Goal: Information Seeking & Learning: Learn about a topic

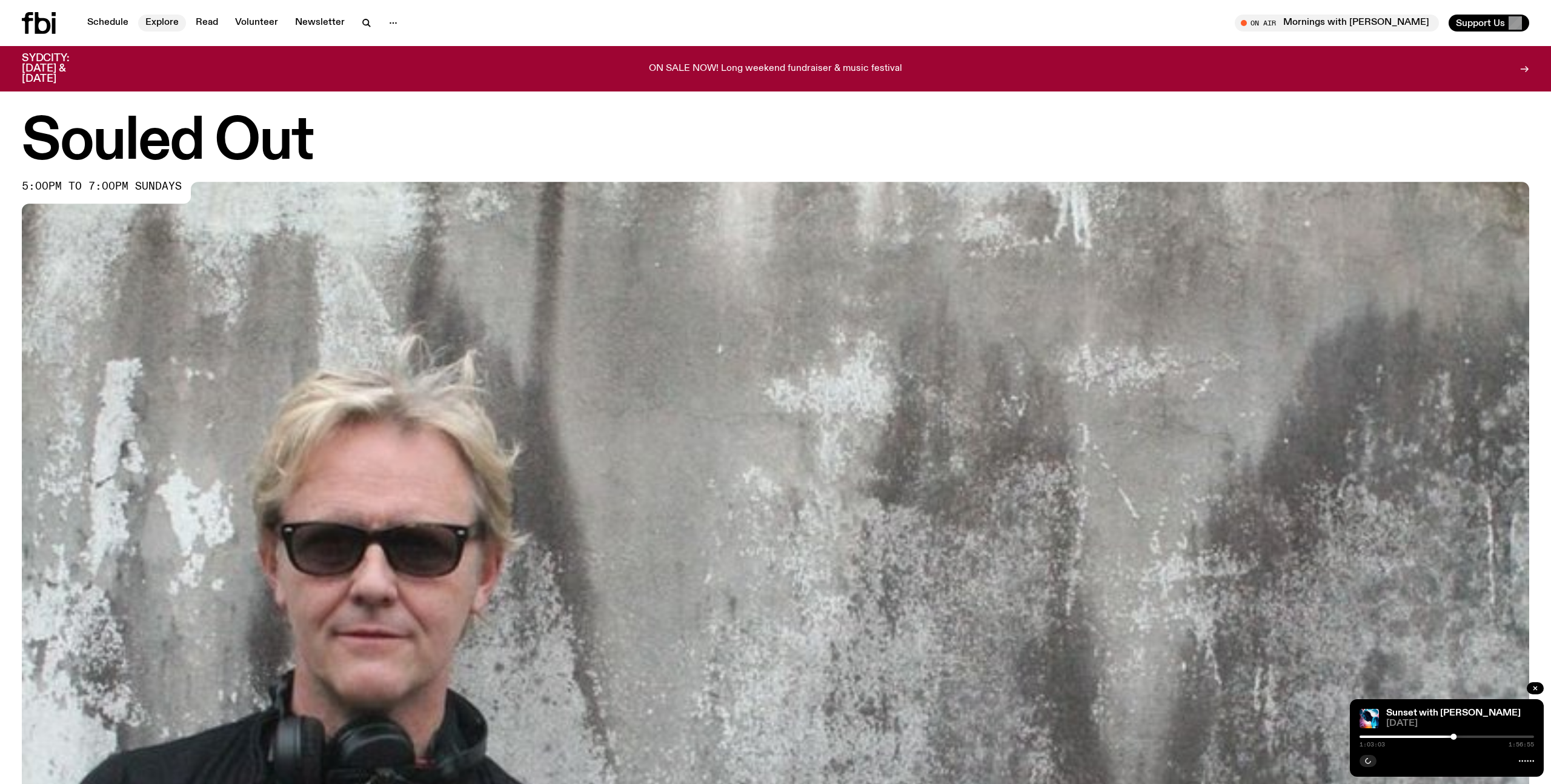
click at [150, 21] on link "Explore" at bounding box center [161, 23] width 48 height 17
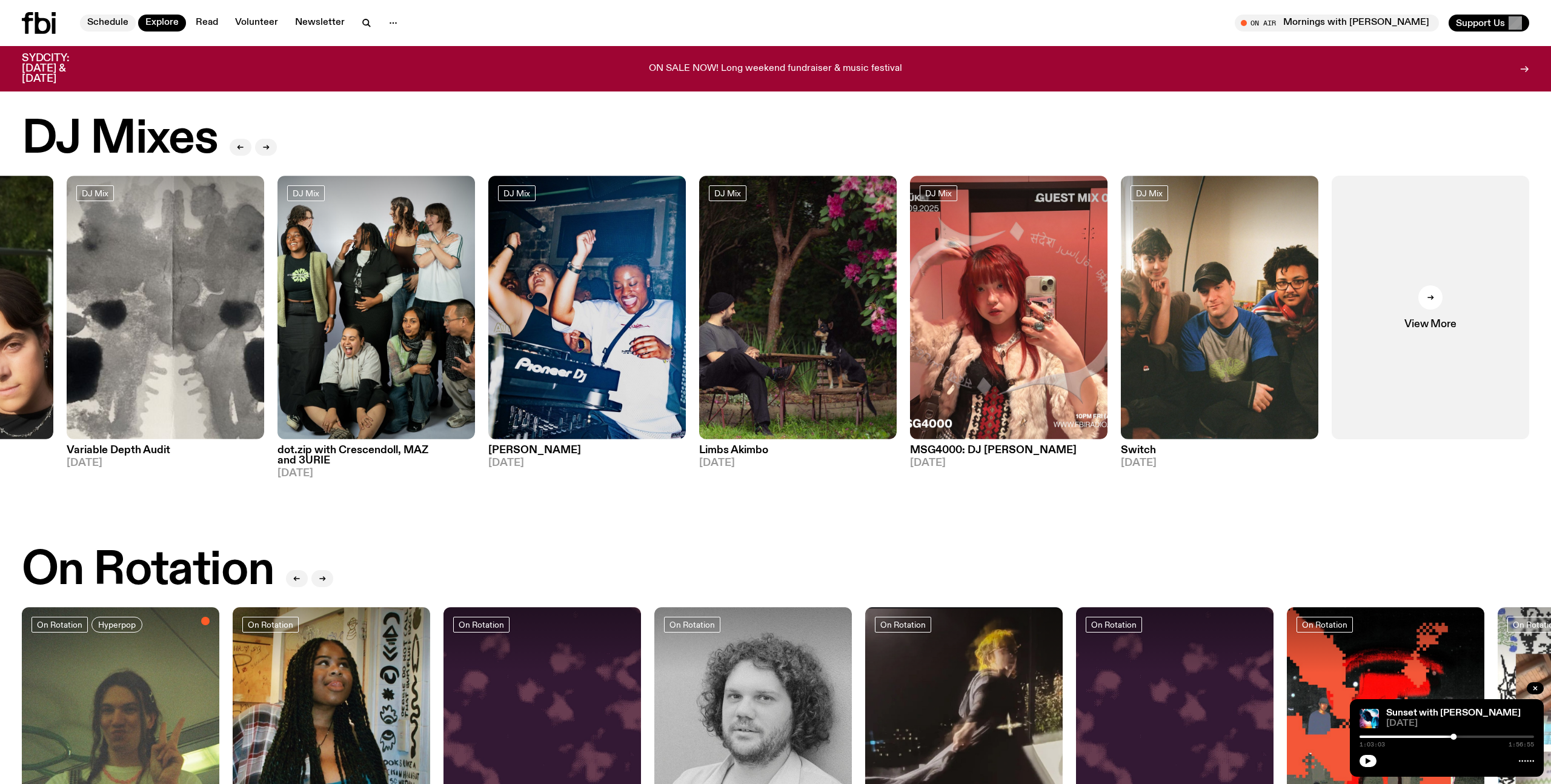
click at [106, 25] on link "Schedule" at bounding box center [107, 23] width 55 height 17
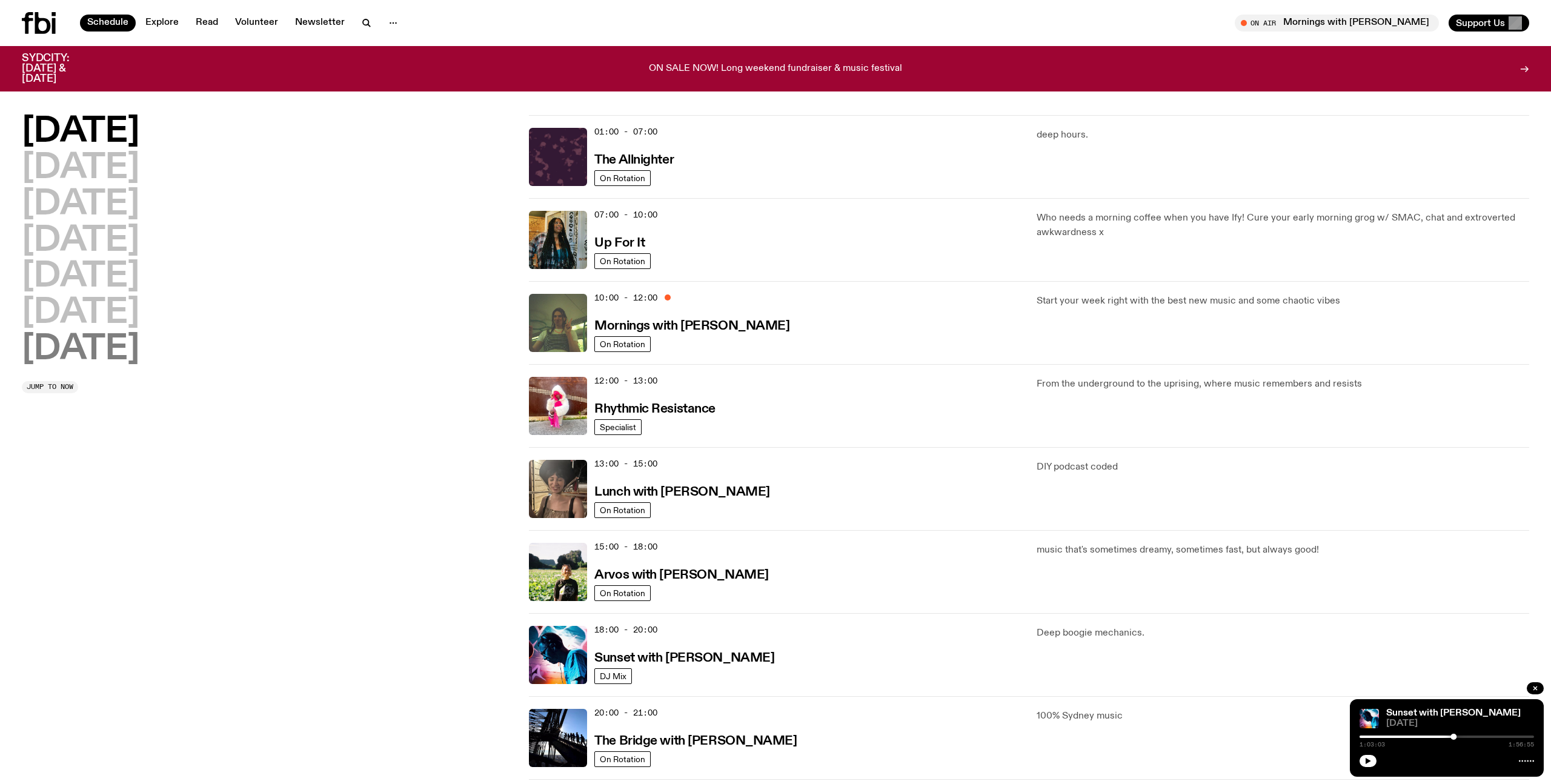
click at [111, 341] on h2 "[DATE]" at bounding box center [80, 350] width 117 height 34
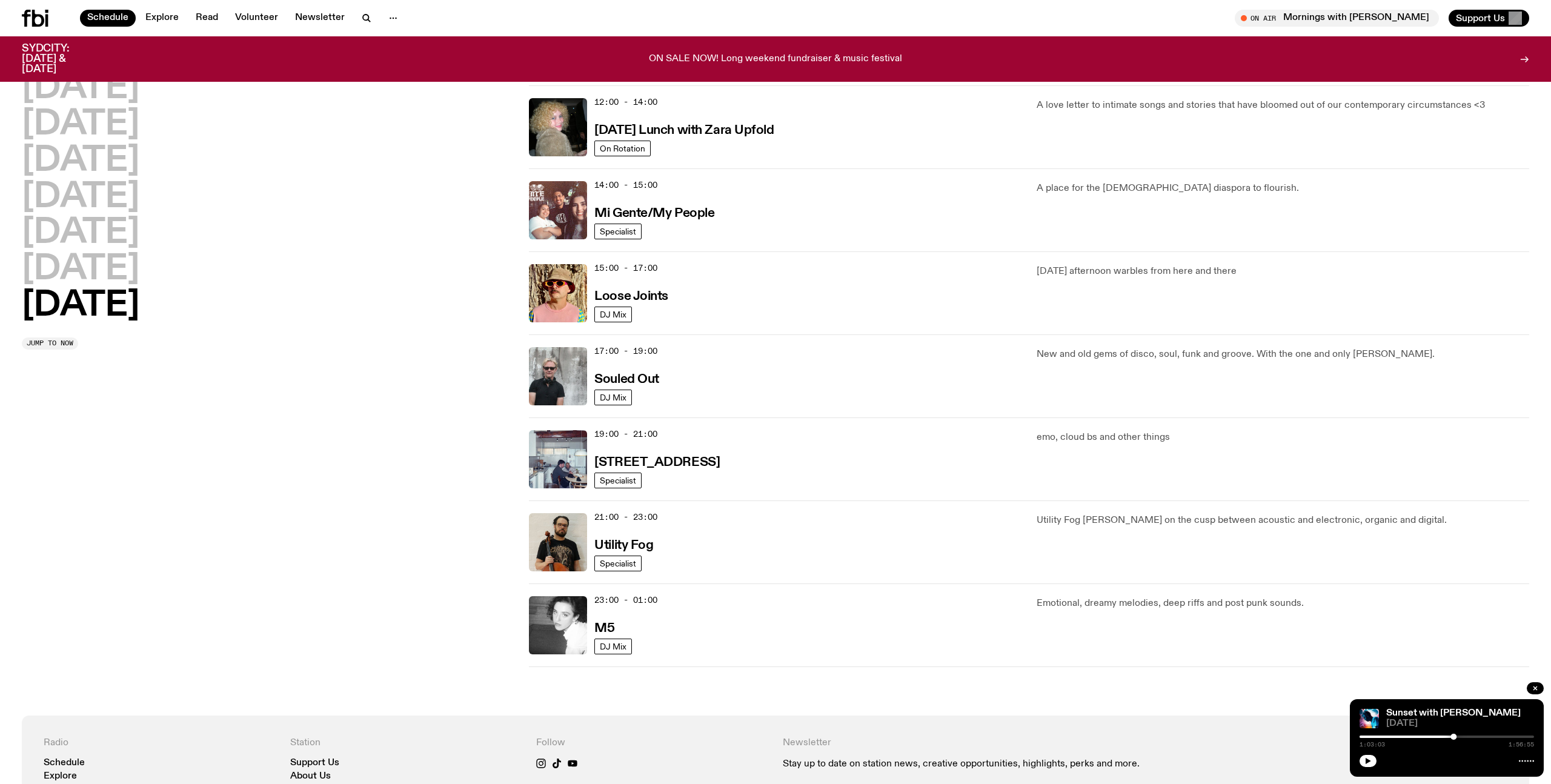
scroll to position [523, 0]
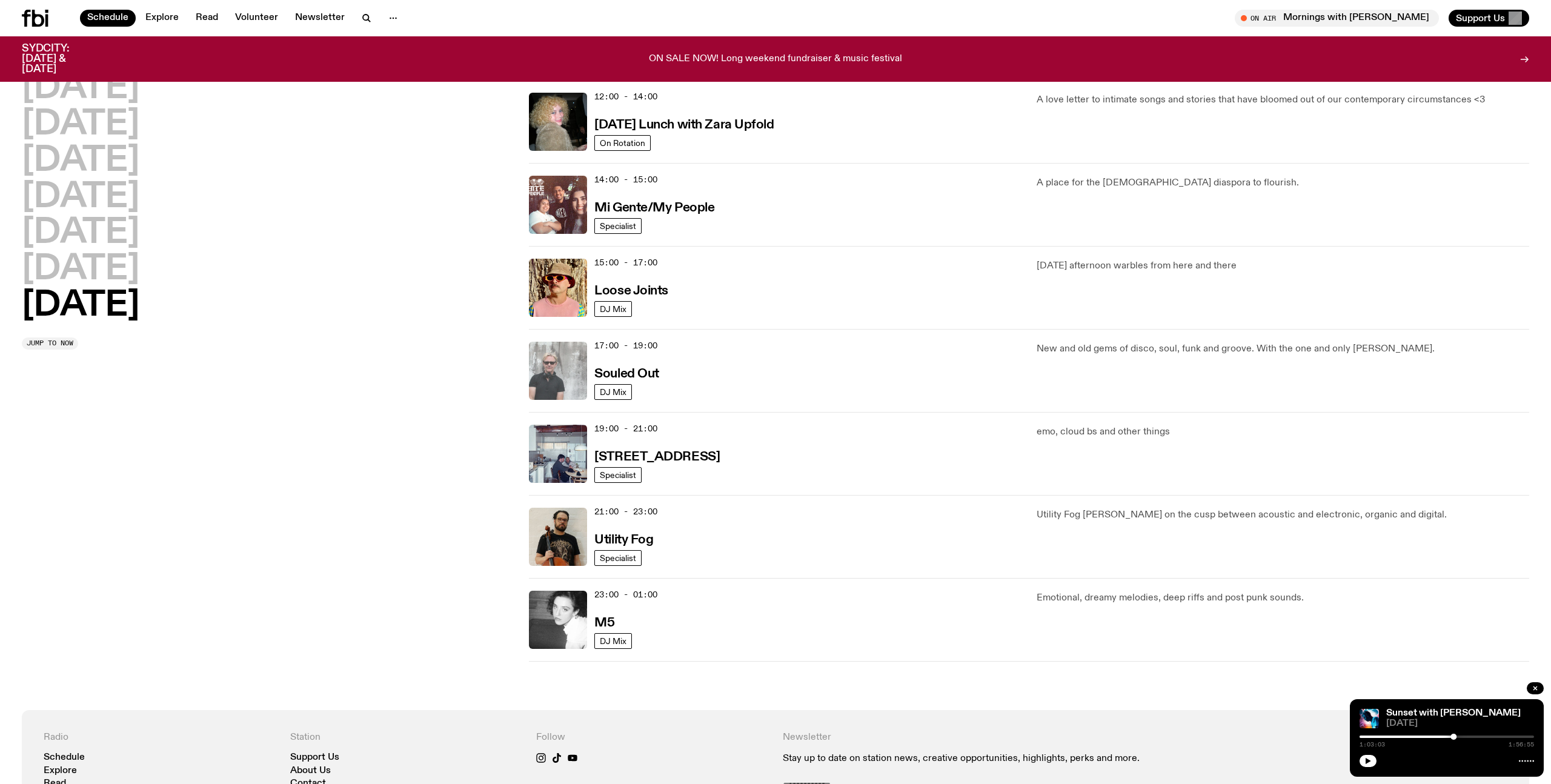
click at [563, 378] on img at bounding box center [558, 371] width 58 height 58
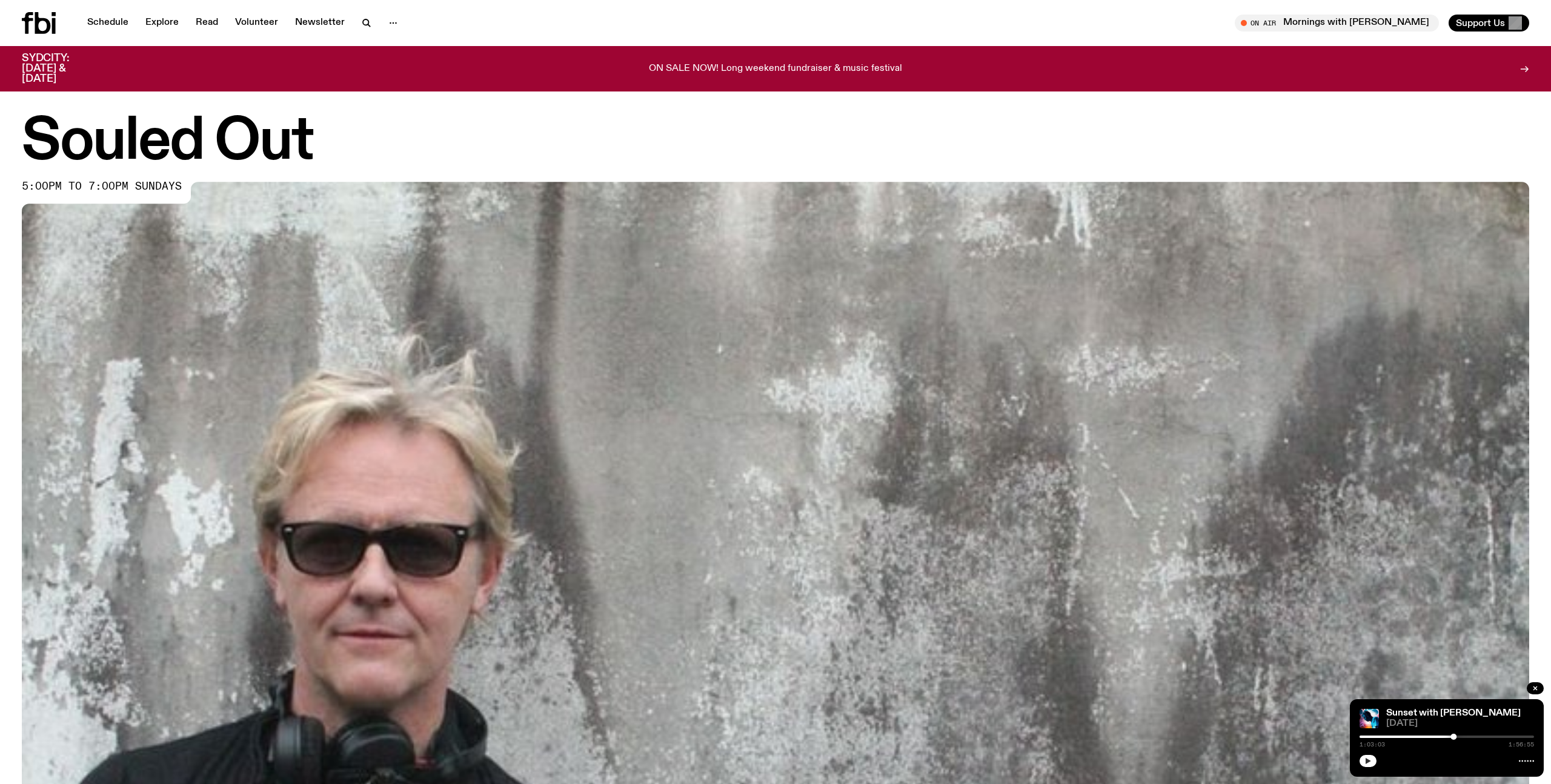
click at [1368, 759] on icon "button" at bounding box center [1368, 761] width 6 height 6
click at [1417, 708] on link "Sunset with [PERSON_NAME]" at bounding box center [1453, 713] width 134 height 10
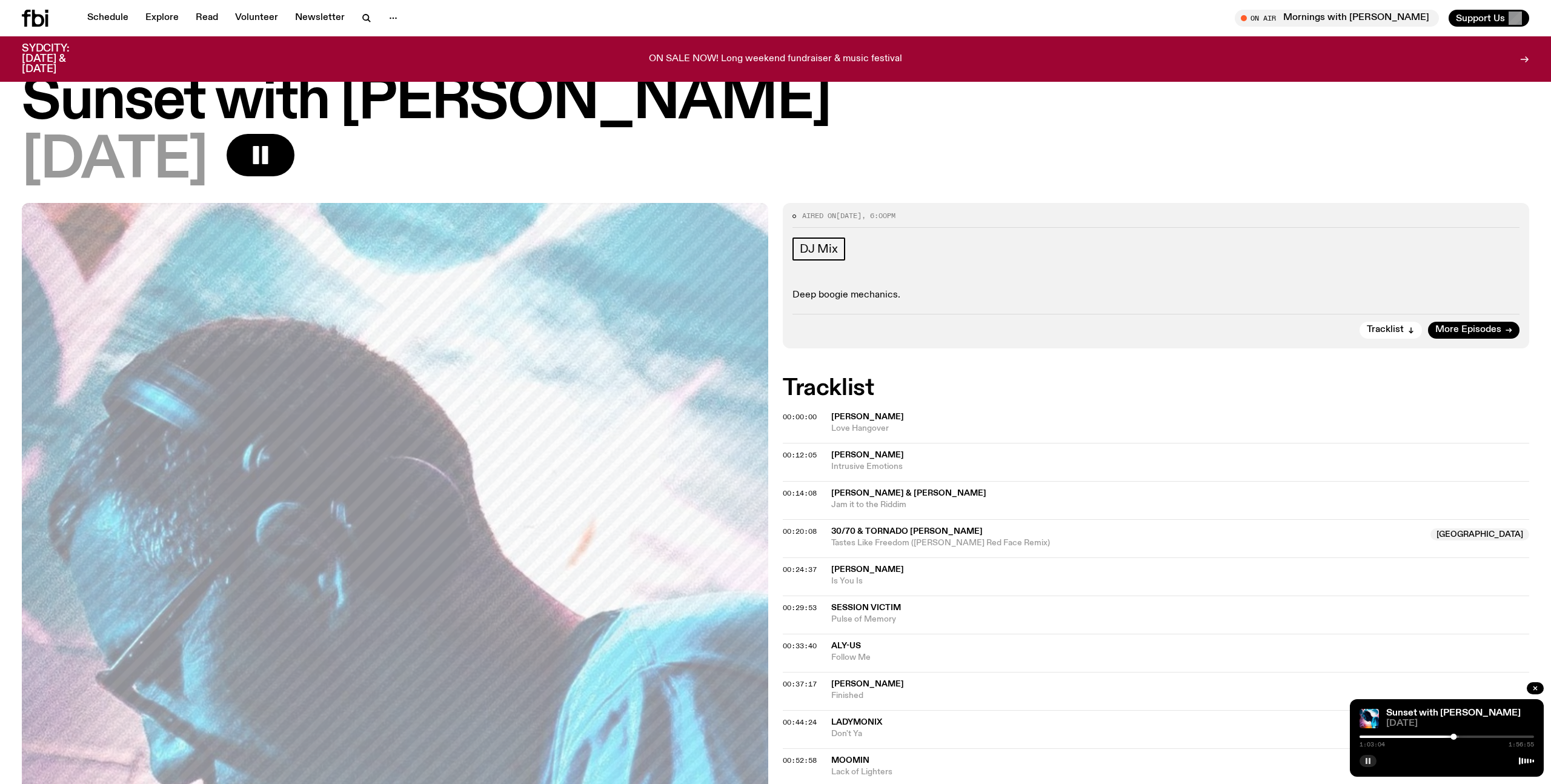
scroll to position [24, 0]
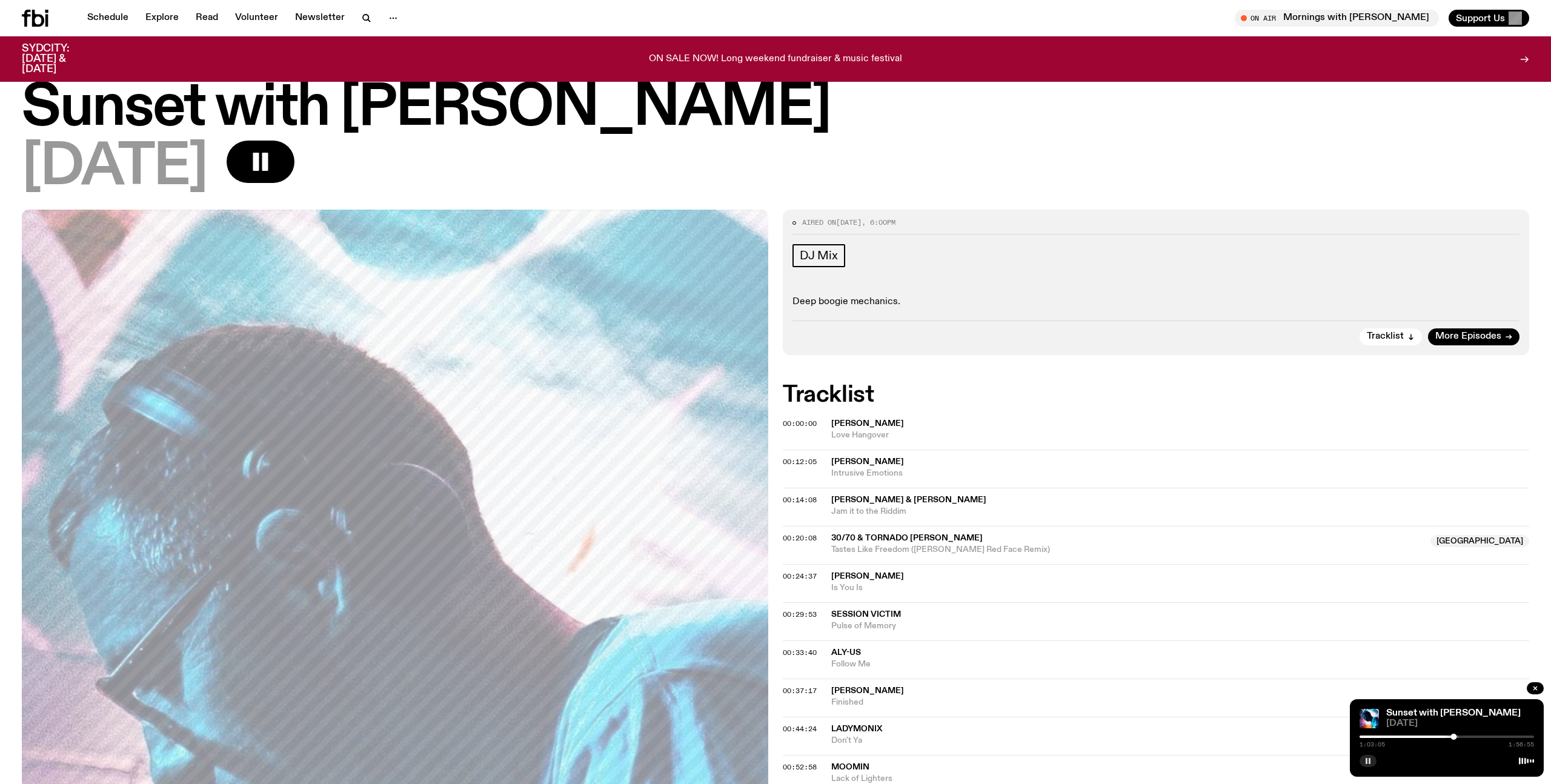
click at [279, 116] on h1 "Sunset with [PERSON_NAME]" at bounding box center [776, 108] width 1507 height 55
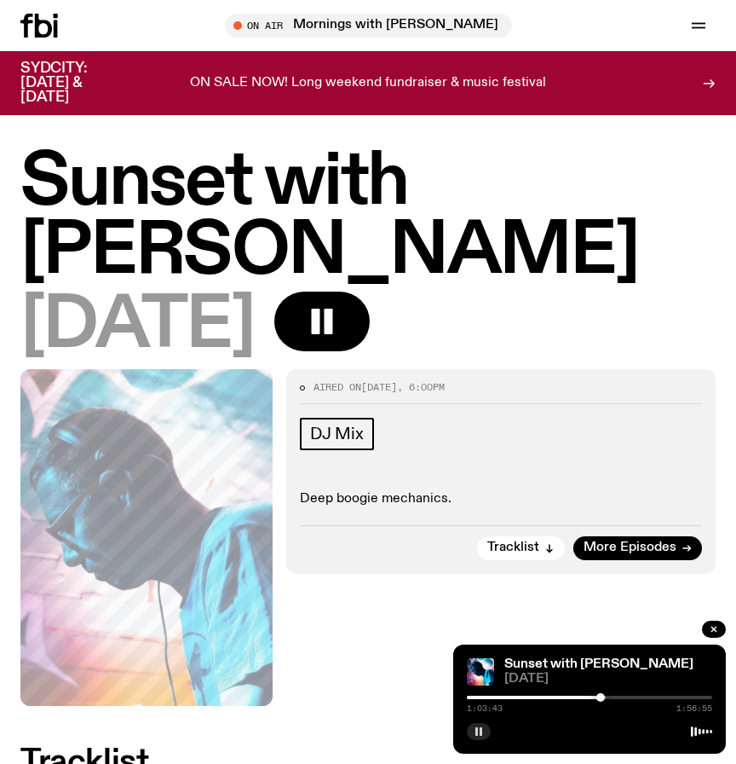
scroll to position [18, 0]
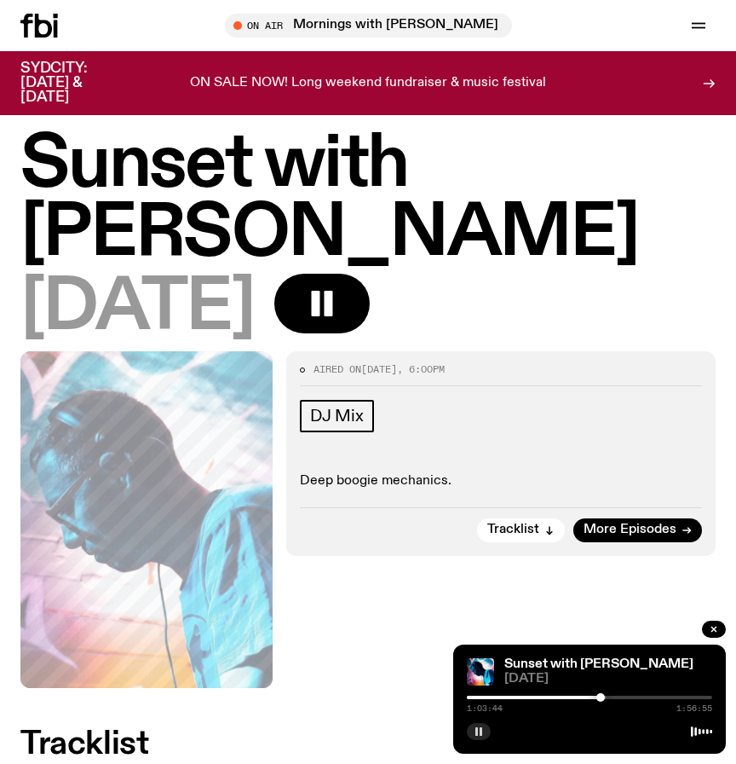
click at [414, 477] on p "Deep boogie mechanics." at bounding box center [501, 481] width 402 height 16
click at [641, 528] on span "More Episodes" at bounding box center [630, 529] width 93 height 13
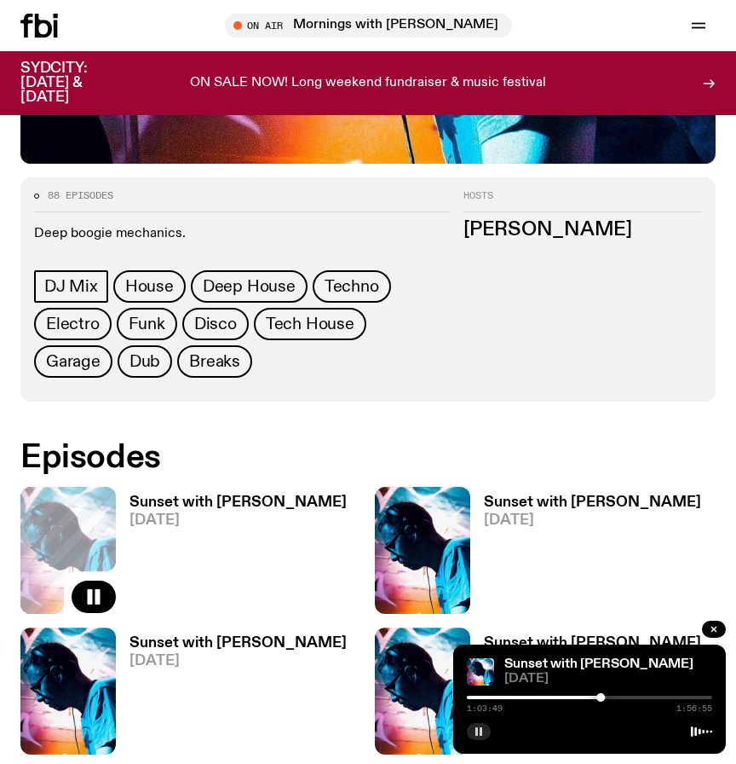
scroll to position [703, 0]
